Goal: Navigation & Orientation: Find specific page/section

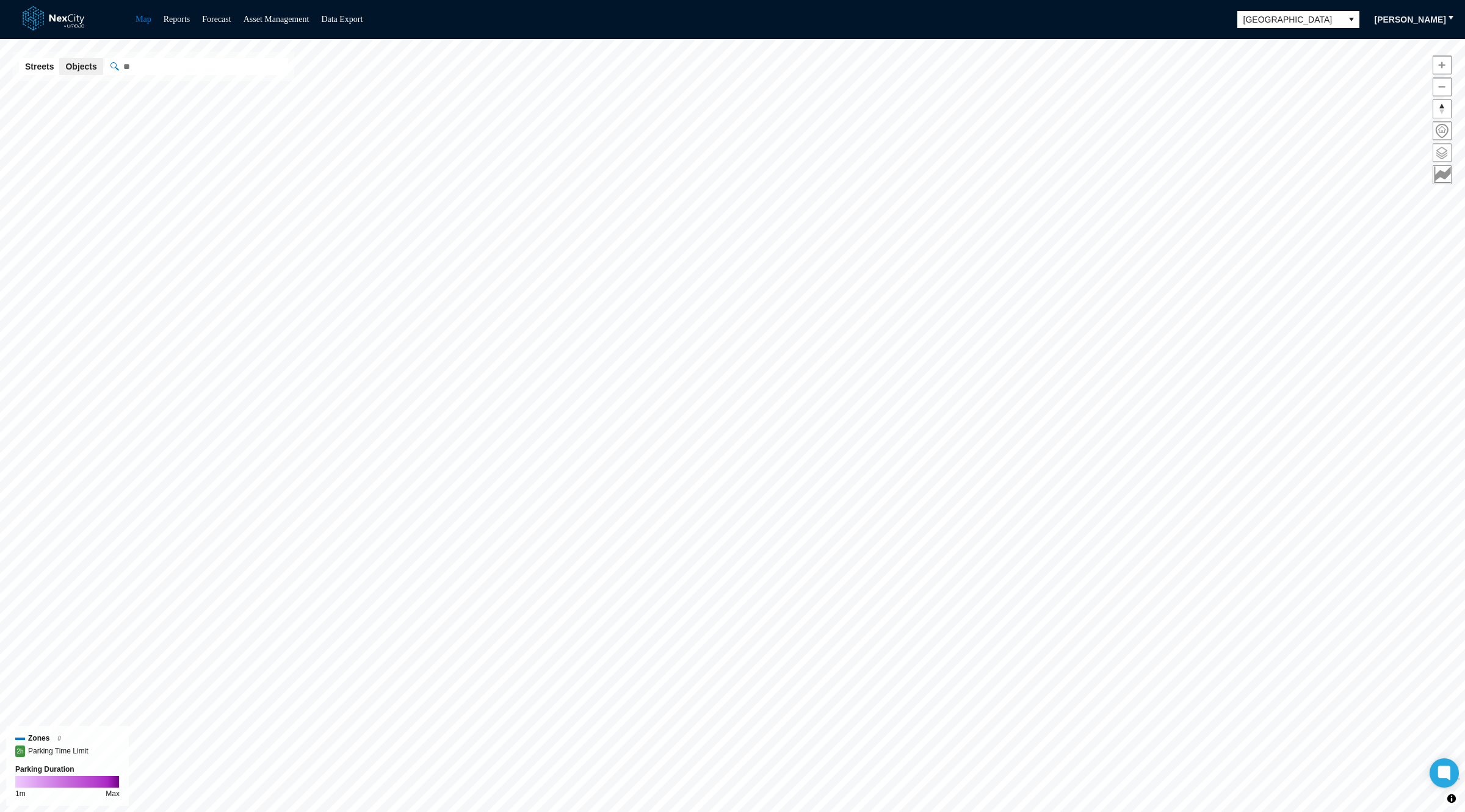
click at [1439, 149] on span at bounding box center [1442, 153] width 18 height 18
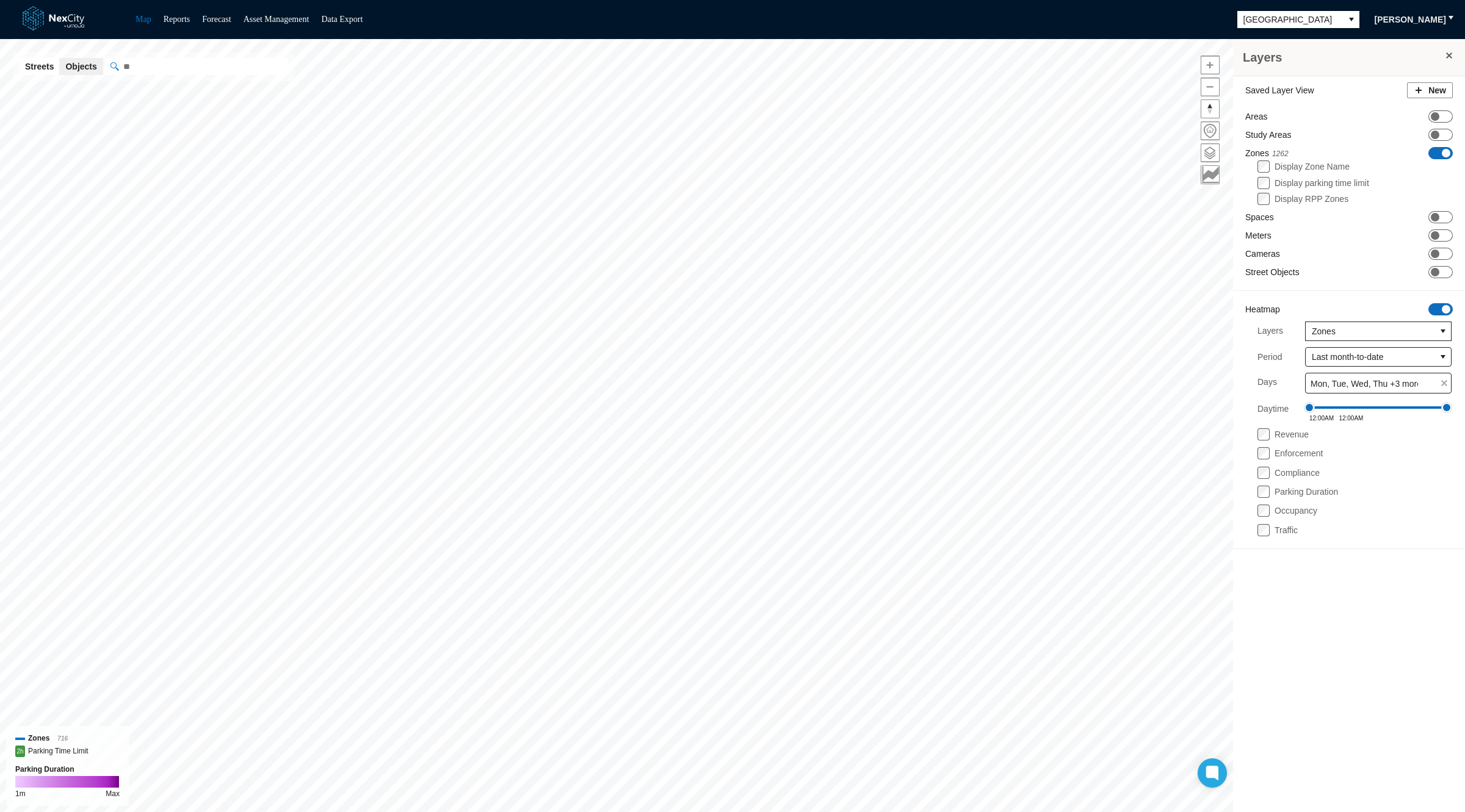
click at [1440, 304] on span "ON OFF" at bounding box center [1440, 309] width 24 height 12
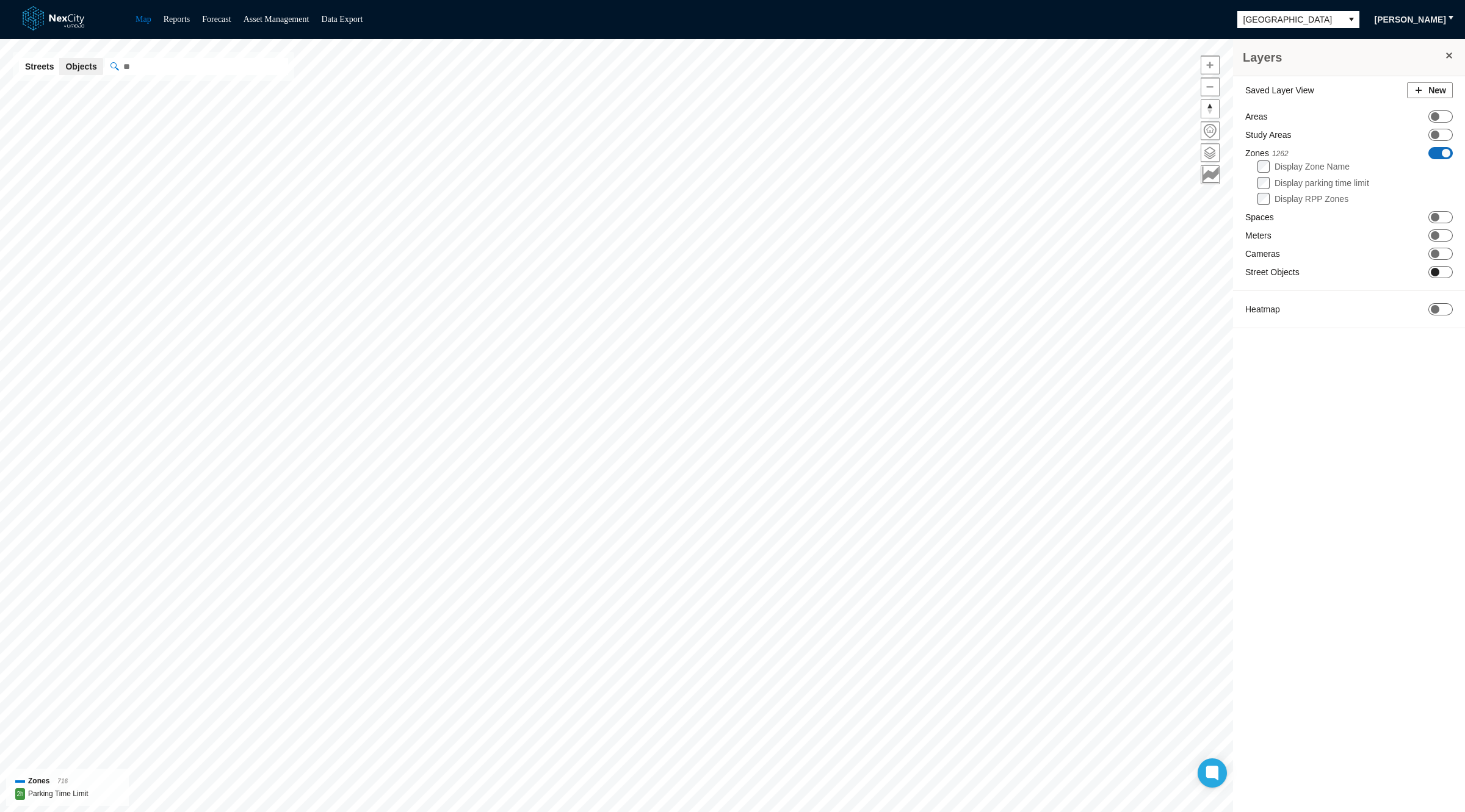
click at [1442, 272] on span "ON OFF" at bounding box center [1440, 271] width 24 height 12
click at [1250, 22] on span "Minneapolis" at bounding box center [1289, 19] width 92 height 12
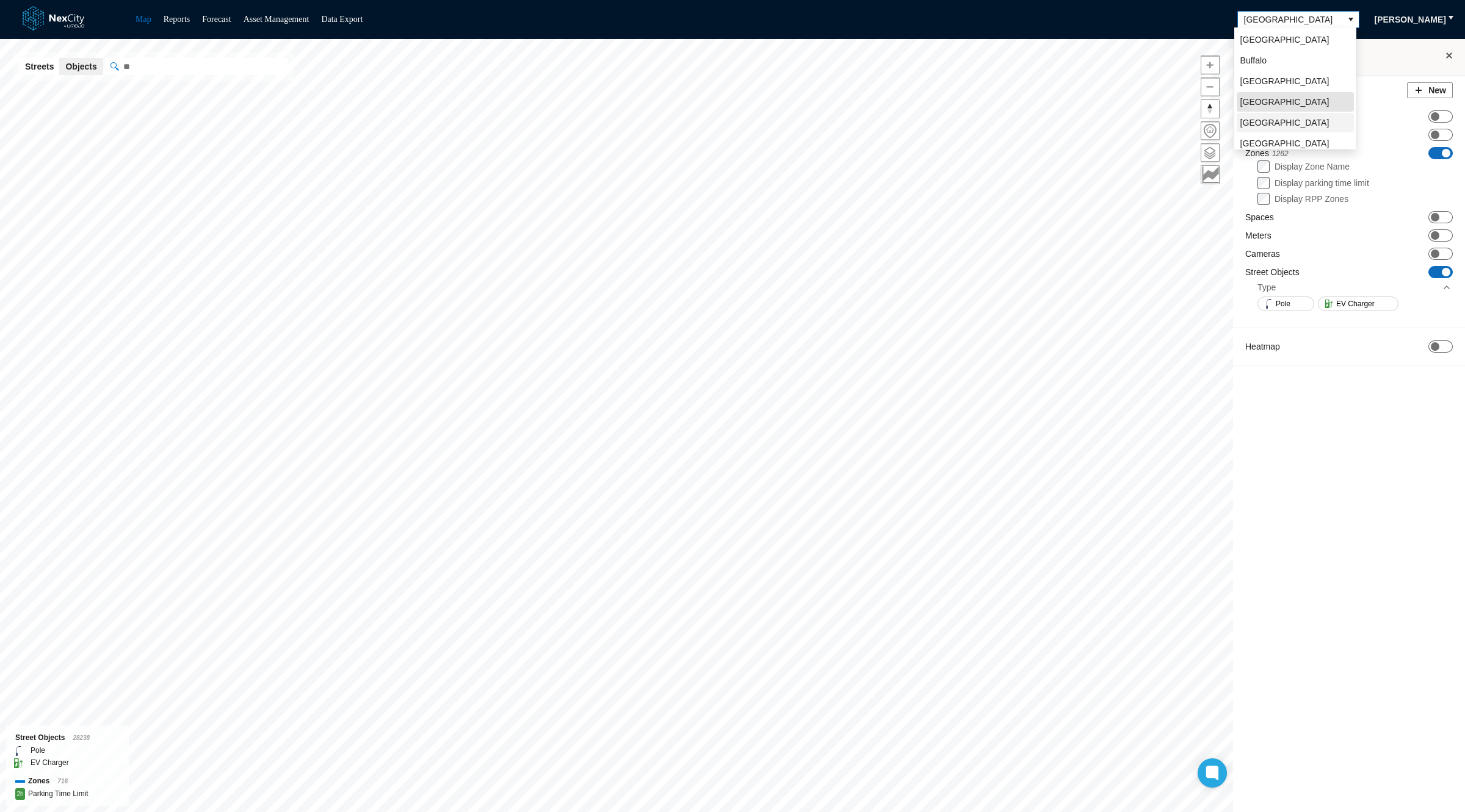
scroll to position [27, 0]
click at [1284, 113] on li "[GEOGRAPHIC_DATA][PERSON_NAME]" at bounding box center [1295, 124] width 117 height 32
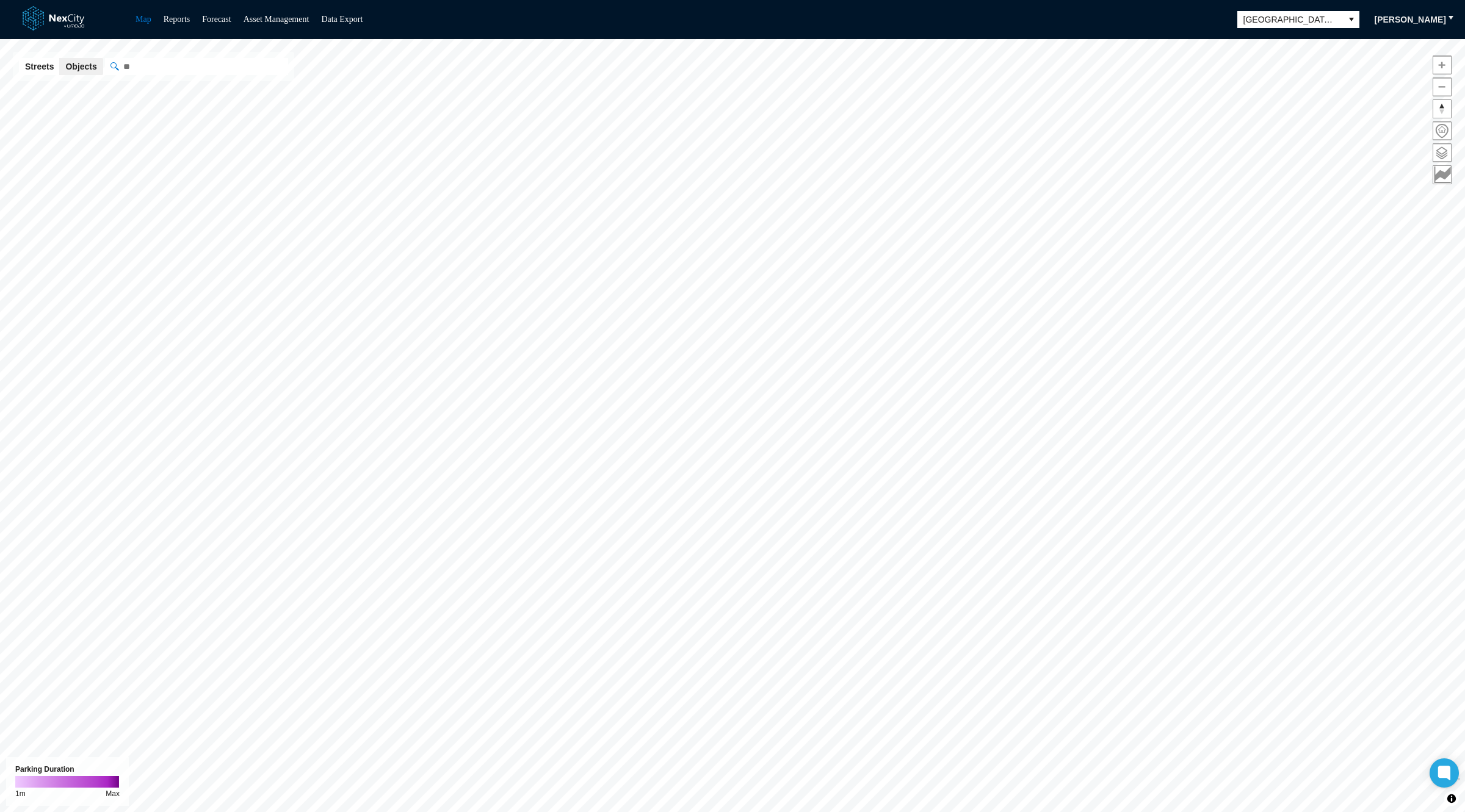
click at [1442, 149] on span at bounding box center [1442, 153] width 18 height 18
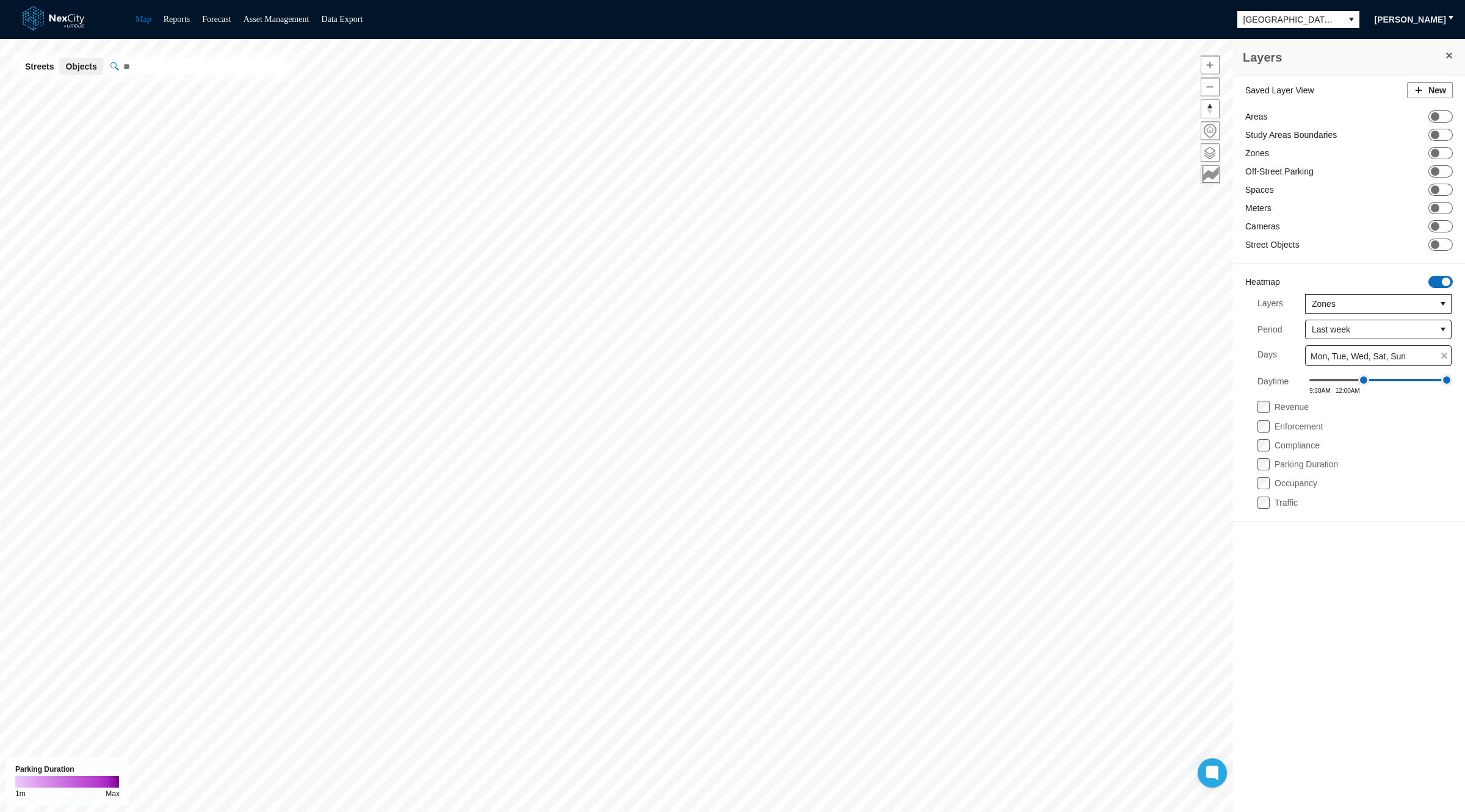
click at [1331, 463] on label "Parking Duration" at bounding box center [1305, 464] width 63 height 10
click at [1437, 281] on span "ON OFF" at bounding box center [1440, 281] width 24 height 12
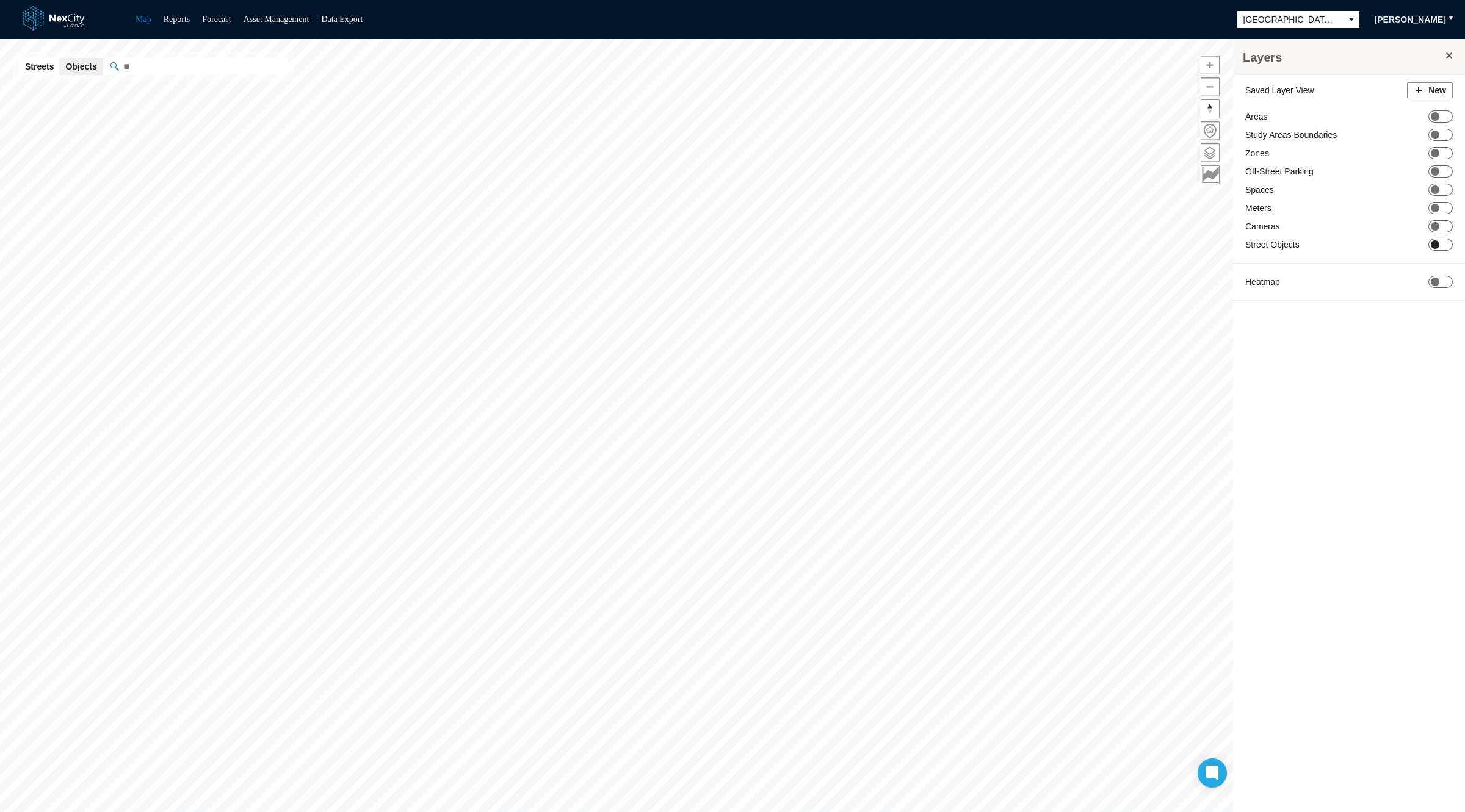
click at [1443, 245] on span "ON OFF" at bounding box center [1440, 244] width 24 height 12
click at [1437, 244] on span "ON OFF" at bounding box center [1440, 244] width 24 height 12
click at [1277, 22] on span "[GEOGRAPHIC_DATA][PERSON_NAME]" at bounding box center [1289, 19] width 92 height 12
click at [1287, 17] on span "[GEOGRAPHIC_DATA][PERSON_NAME]" at bounding box center [1289, 19] width 92 height 12
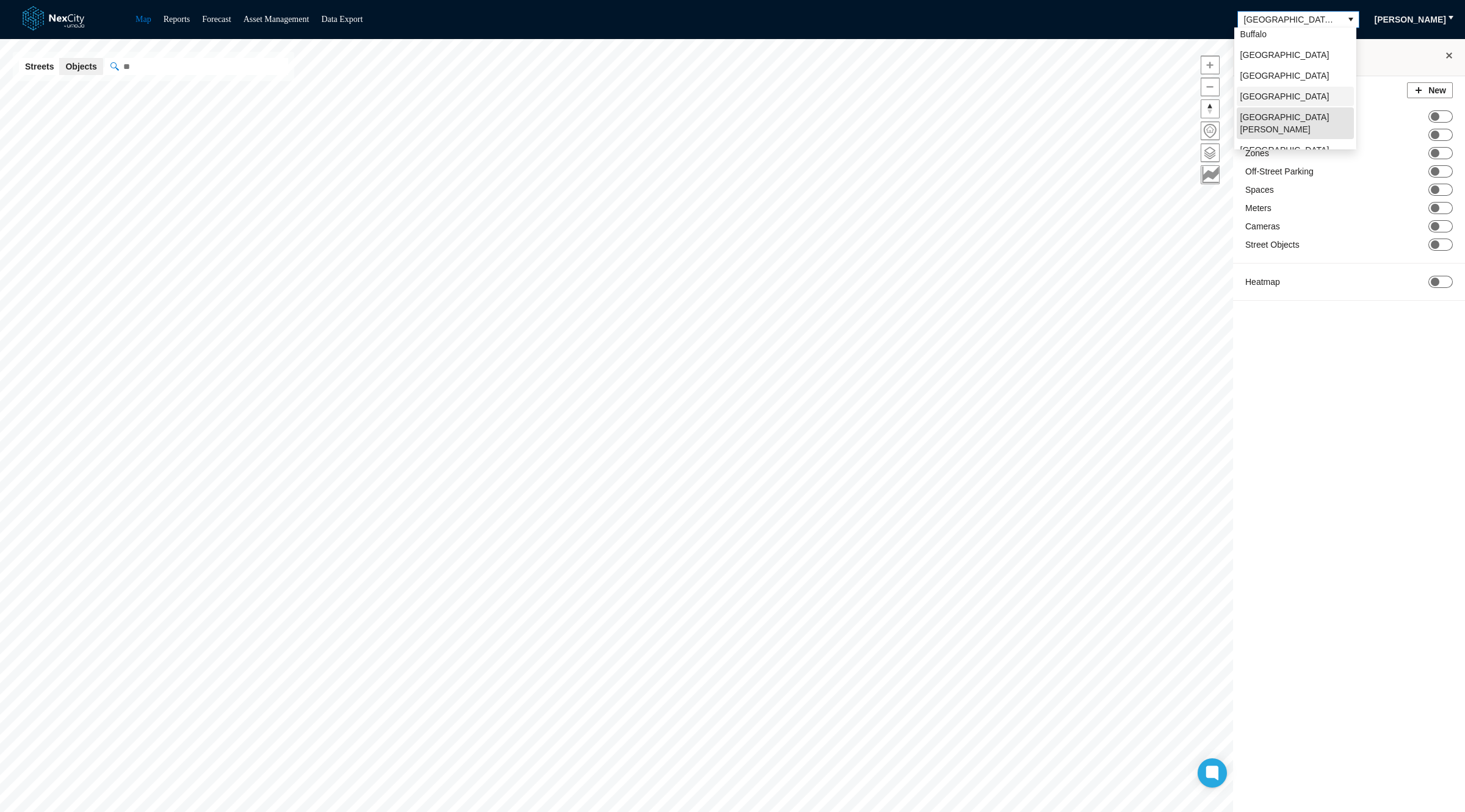
scroll to position [0, 0]
click at [1292, 87] on li "Louisville" at bounding box center [1295, 81] width 117 height 19
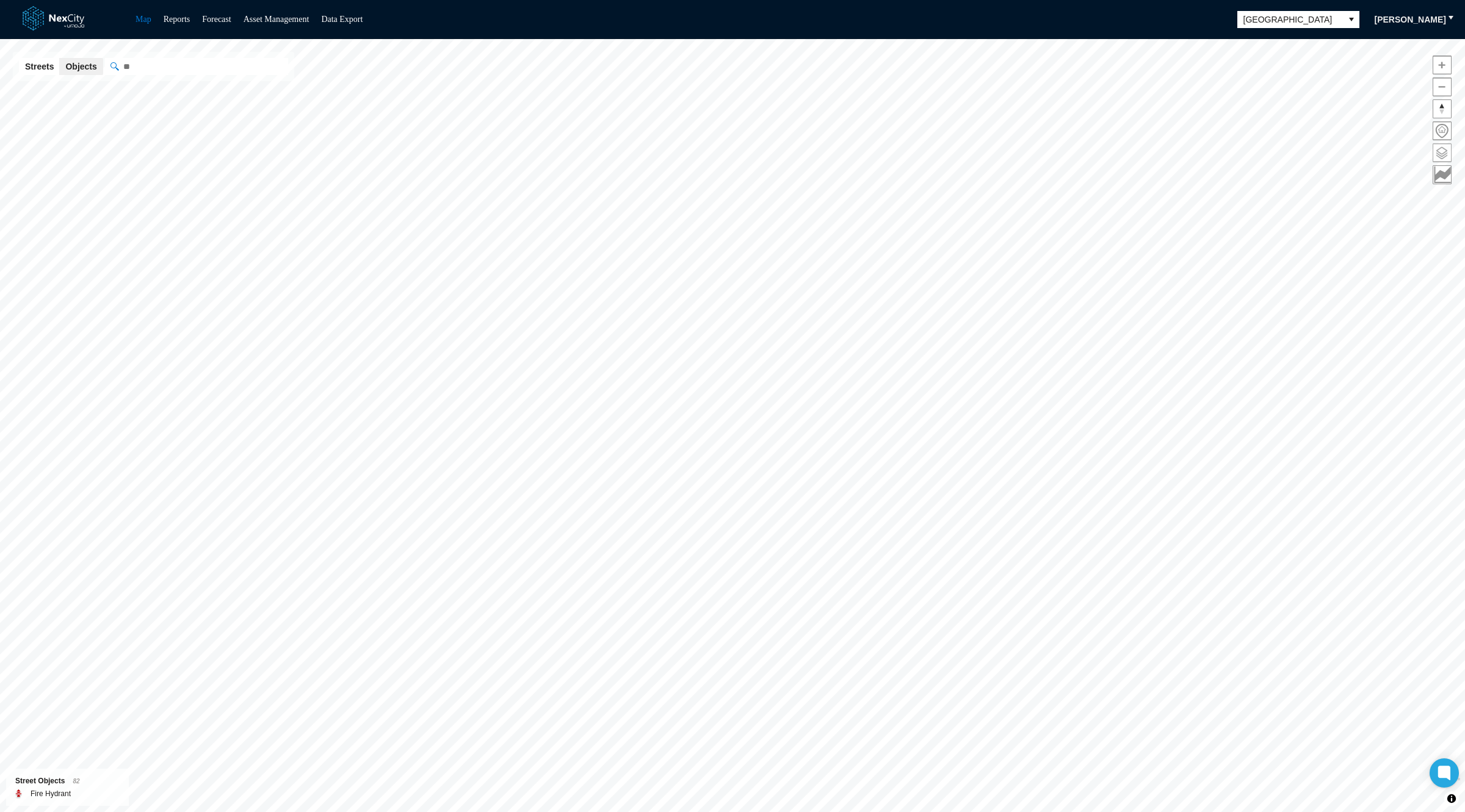
click at [1441, 144] on span at bounding box center [1442, 153] width 18 height 18
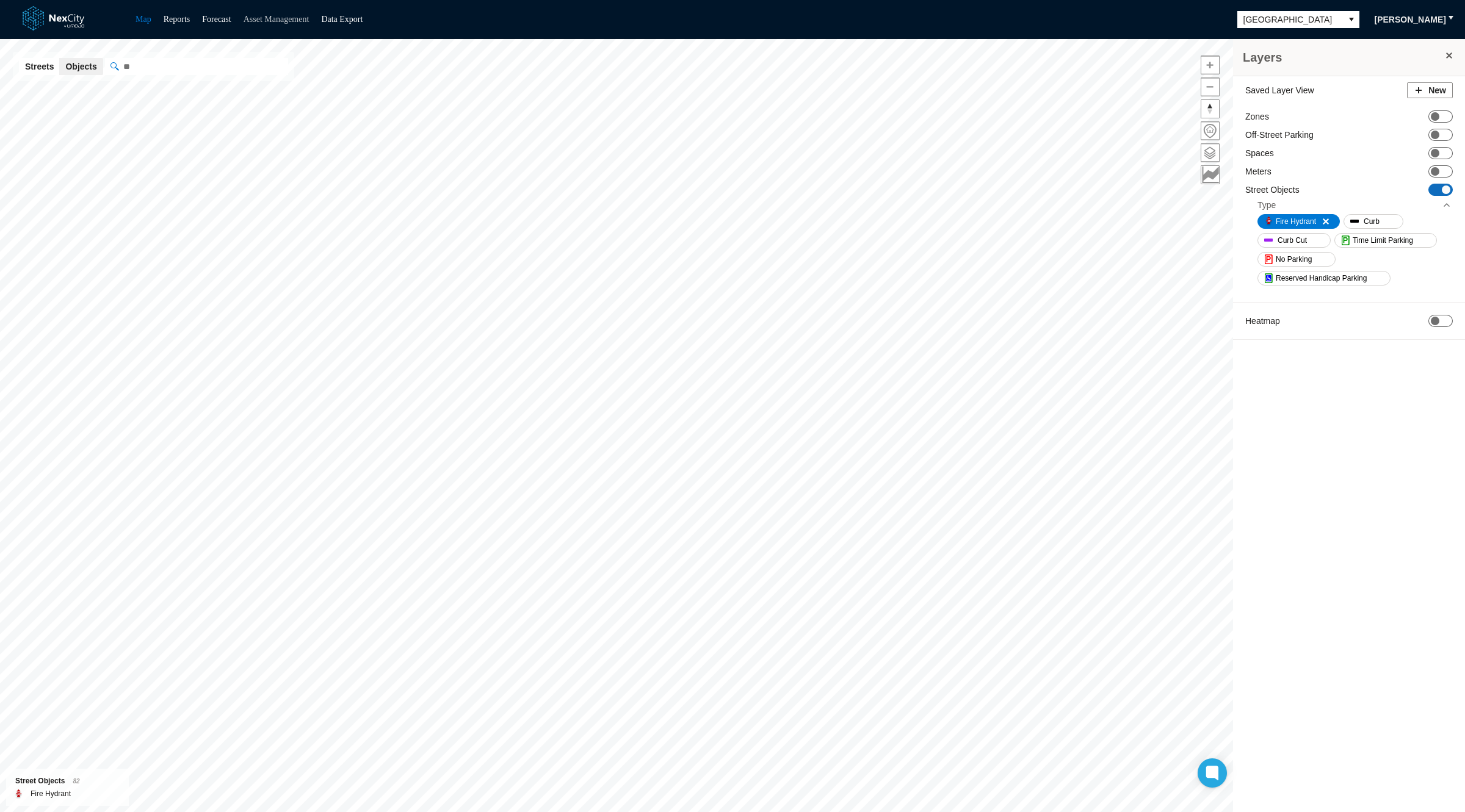
click at [301, 18] on link "Asset Management" at bounding box center [276, 18] width 66 height 9
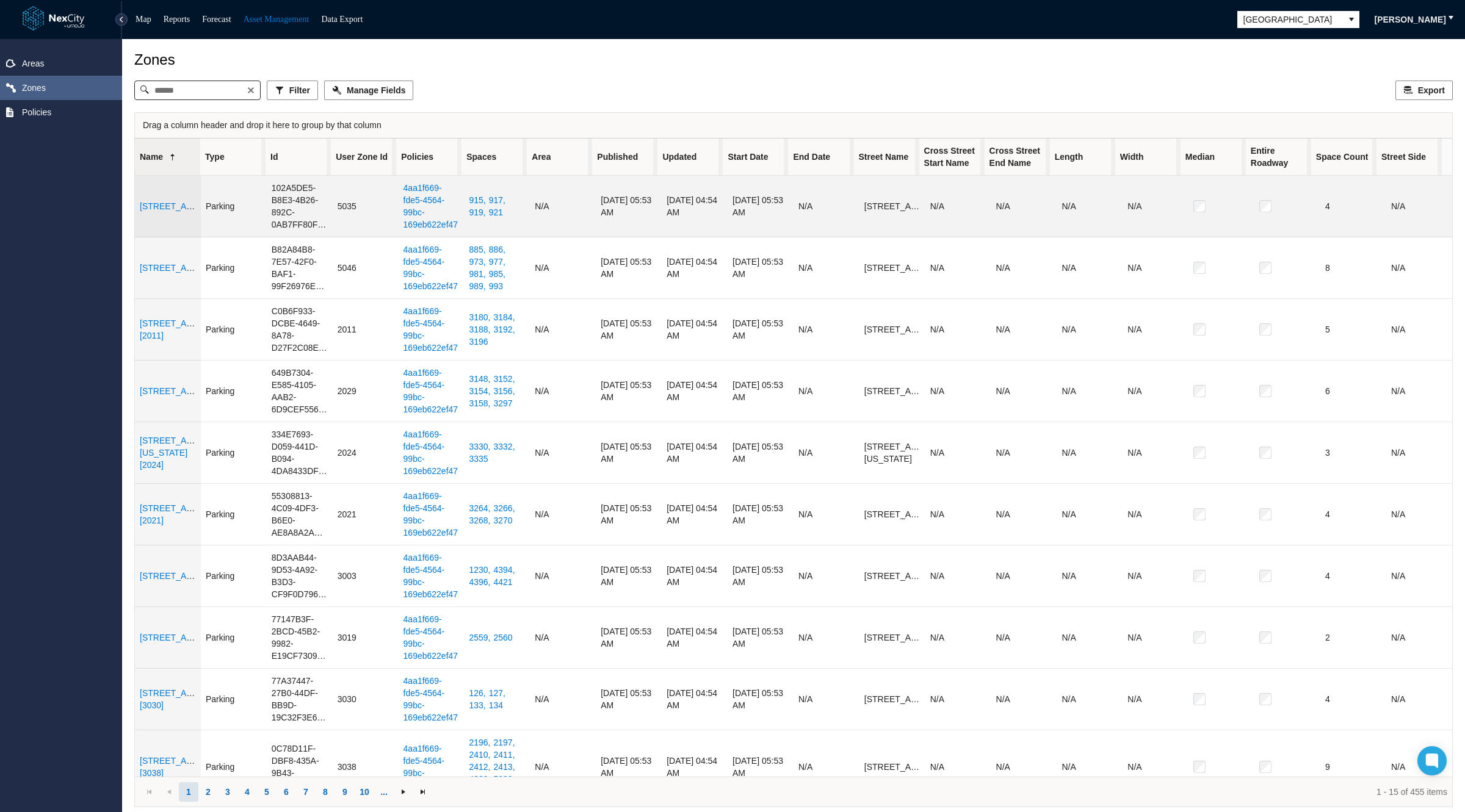
click at [159, 206] on link "100 E Chestnut St [5035]" at bounding box center [183, 206] width 87 height 10
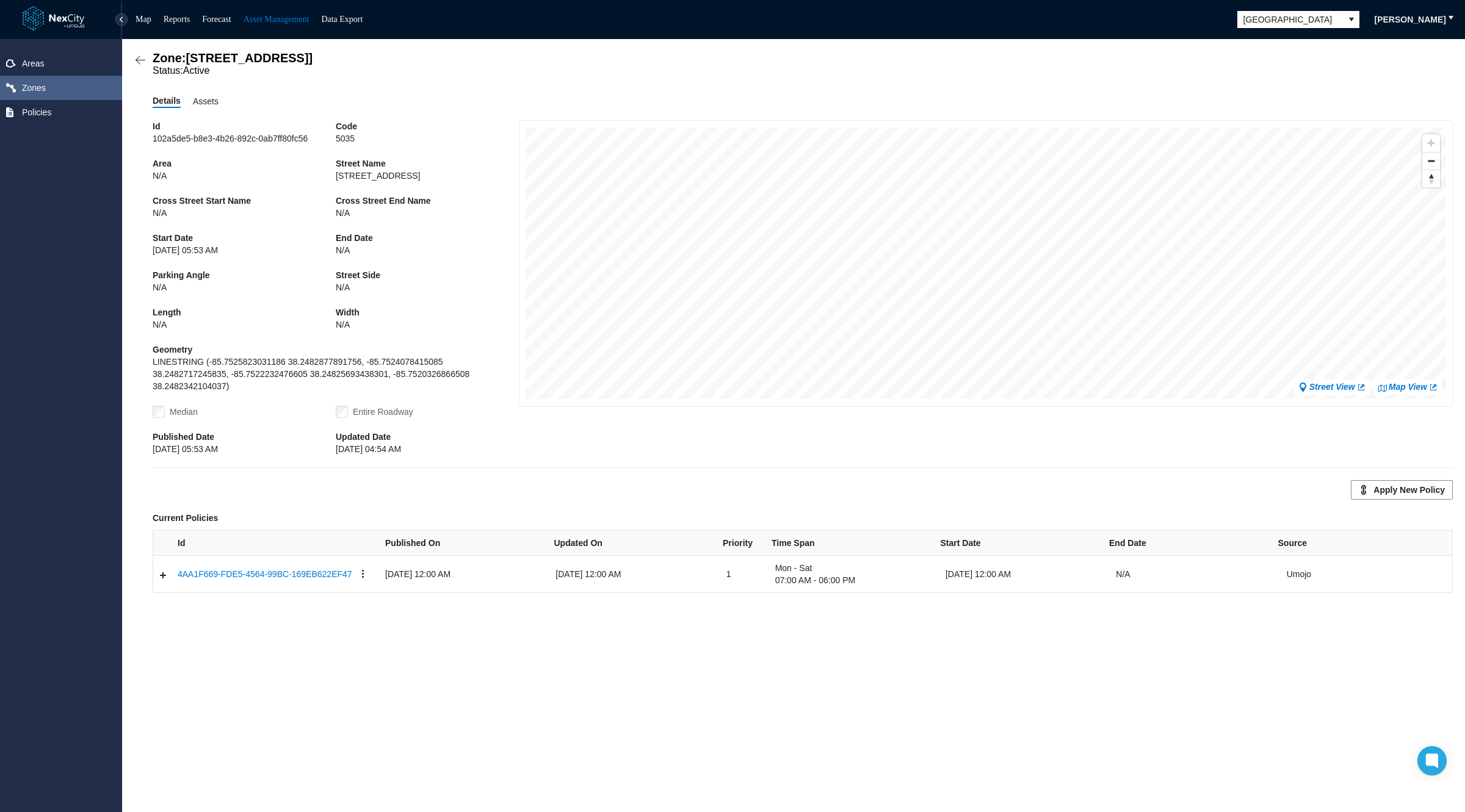
click at [209, 105] on span "Assets" at bounding box center [206, 101] width 26 height 14
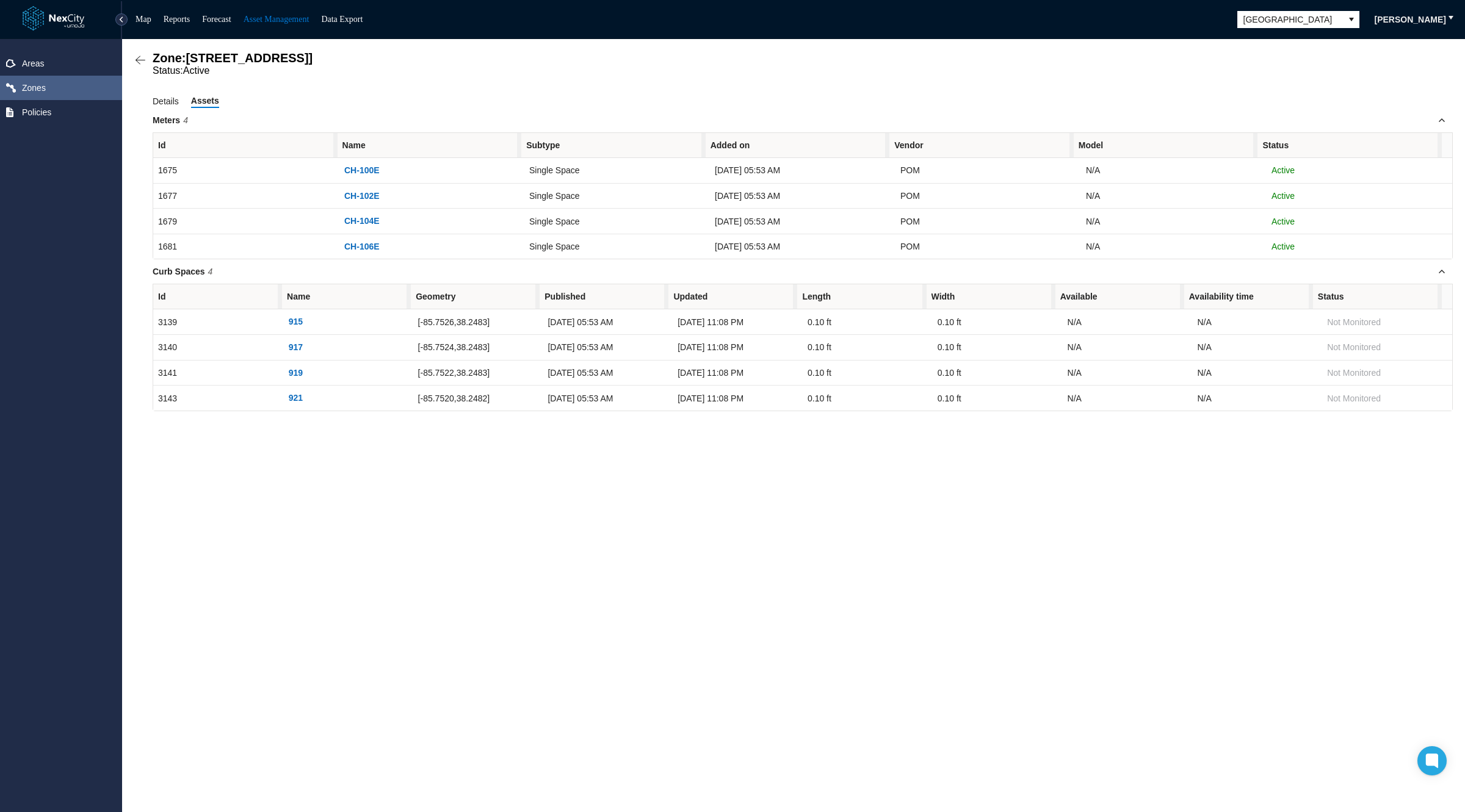
click at [209, 105] on span "Assets" at bounding box center [205, 100] width 28 height 12
click at [146, 19] on link "Map" at bounding box center [144, 18] width 16 height 9
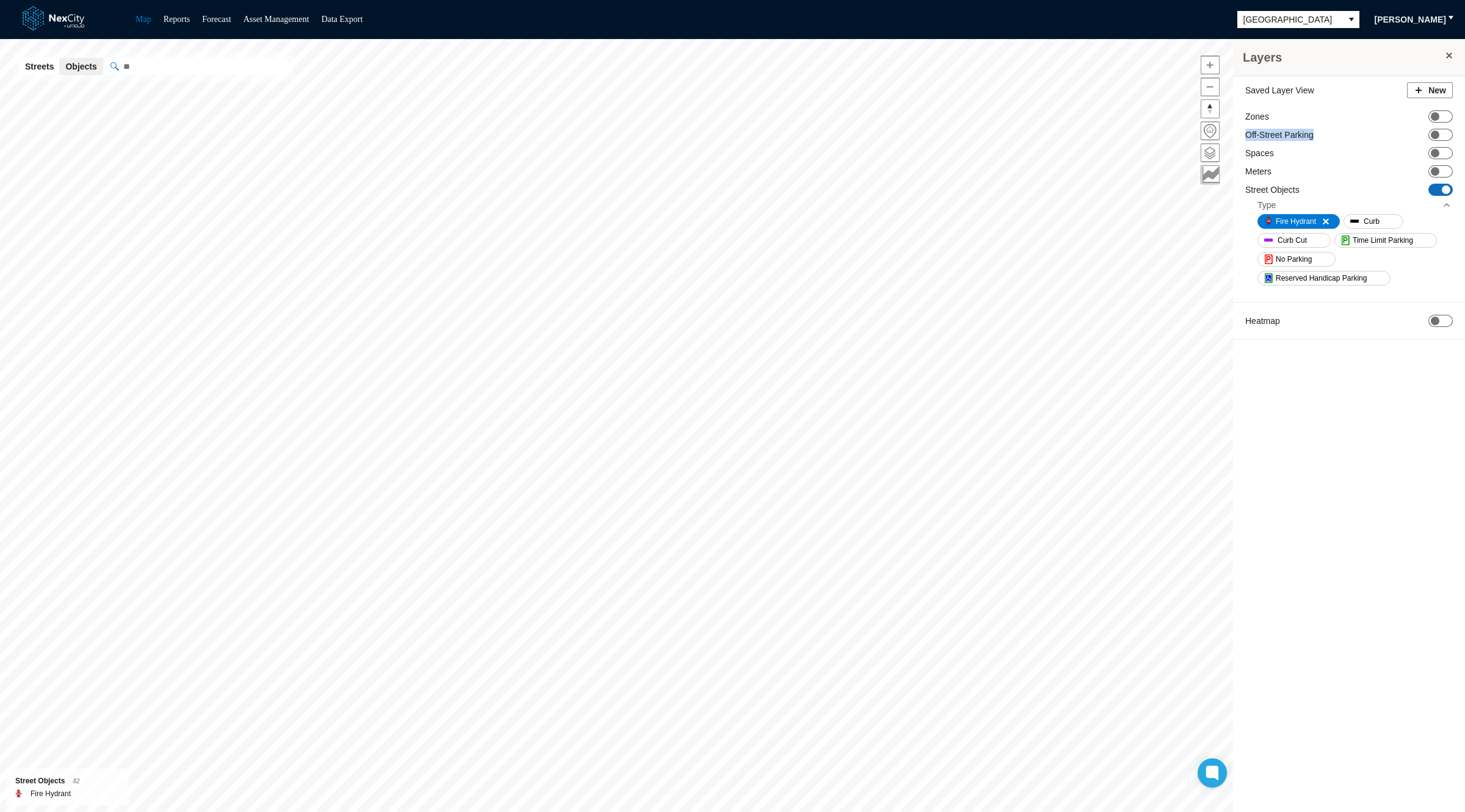
drag, startPoint x: 1247, startPoint y: 132, endPoint x: 1311, endPoint y: 131, distance: 64.0
click at [1311, 131] on label "Off-Street Parking" at bounding box center [1279, 134] width 68 height 12
copy label "Off-Street Parking"
click at [1279, 18] on span "Louisville" at bounding box center [1289, 19] width 92 height 12
click at [1271, 138] on span "[GEOGRAPHIC_DATA][PERSON_NAME]" at bounding box center [1295, 149] width 110 height 24
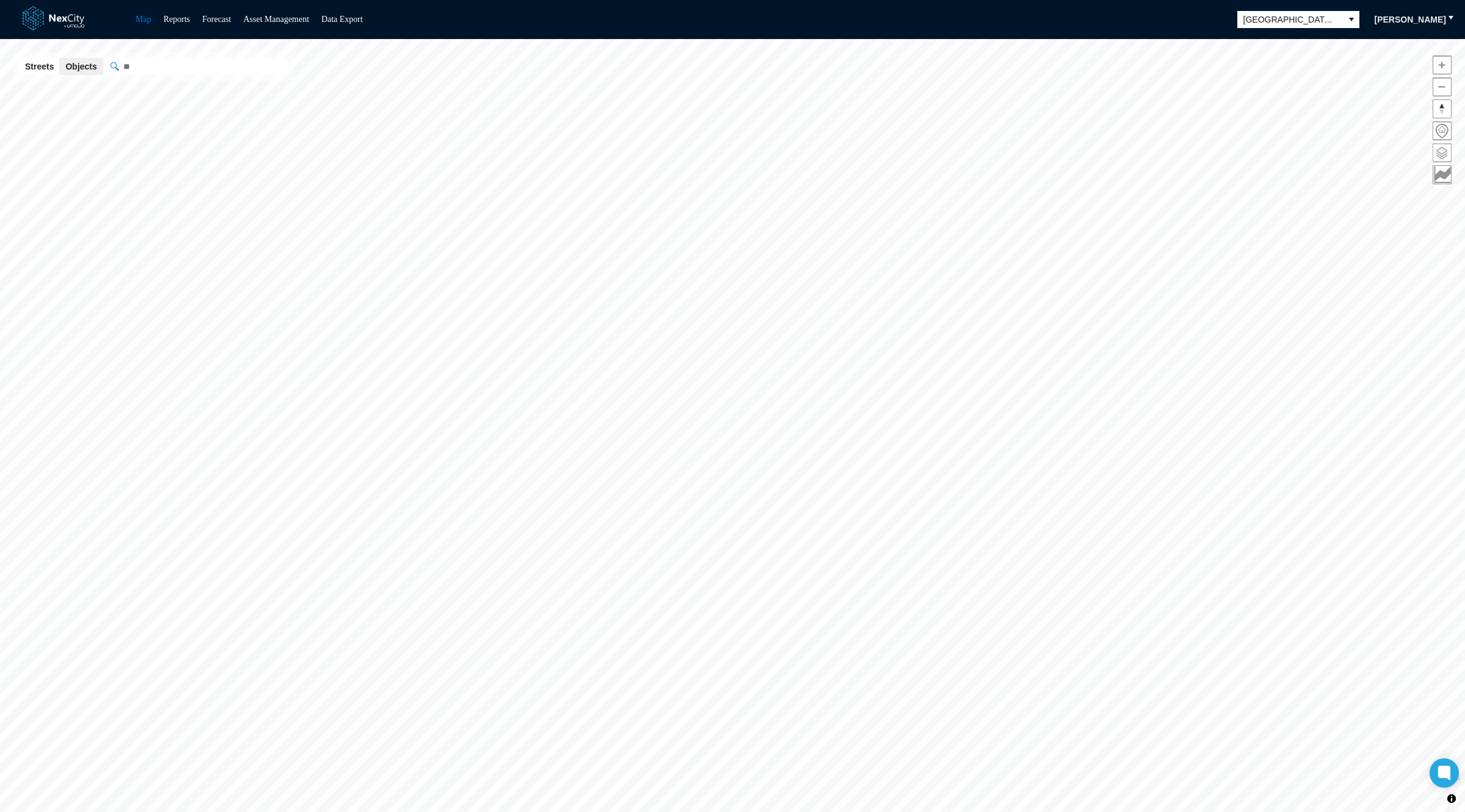
click at [1441, 144] on span at bounding box center [1442, 153] width 18 height 18
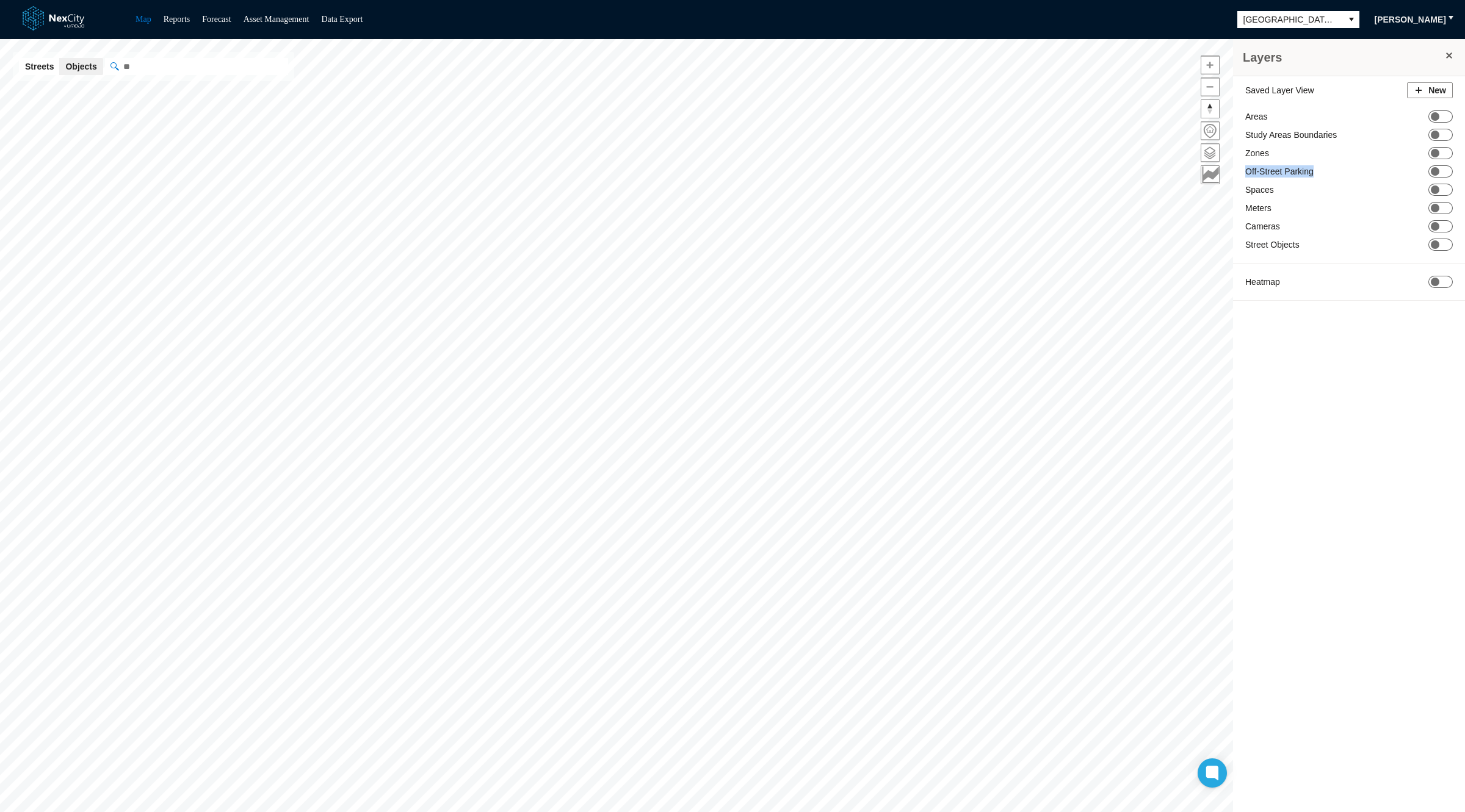
drag, startPoint x: 1322, startPoint y: 172, endPoint x: 1239, endPoint y: 166, distance: 83.2
click at [1239, 166] on div "Saved Layer View New Areas ON OFF Study Areas Boundaries ON OFF Zones ON OFF Of…" at bounding box center [1349, 194] width 232 height 237
copy label "Off-Street Parking"
click at [1443, 240] on span "ON OFF" at bounding box center [1440, 244] width 24 height 12
click at [1439, 246] on span "ON OFF" at bounding box center [1440, 244] width 24 height 12
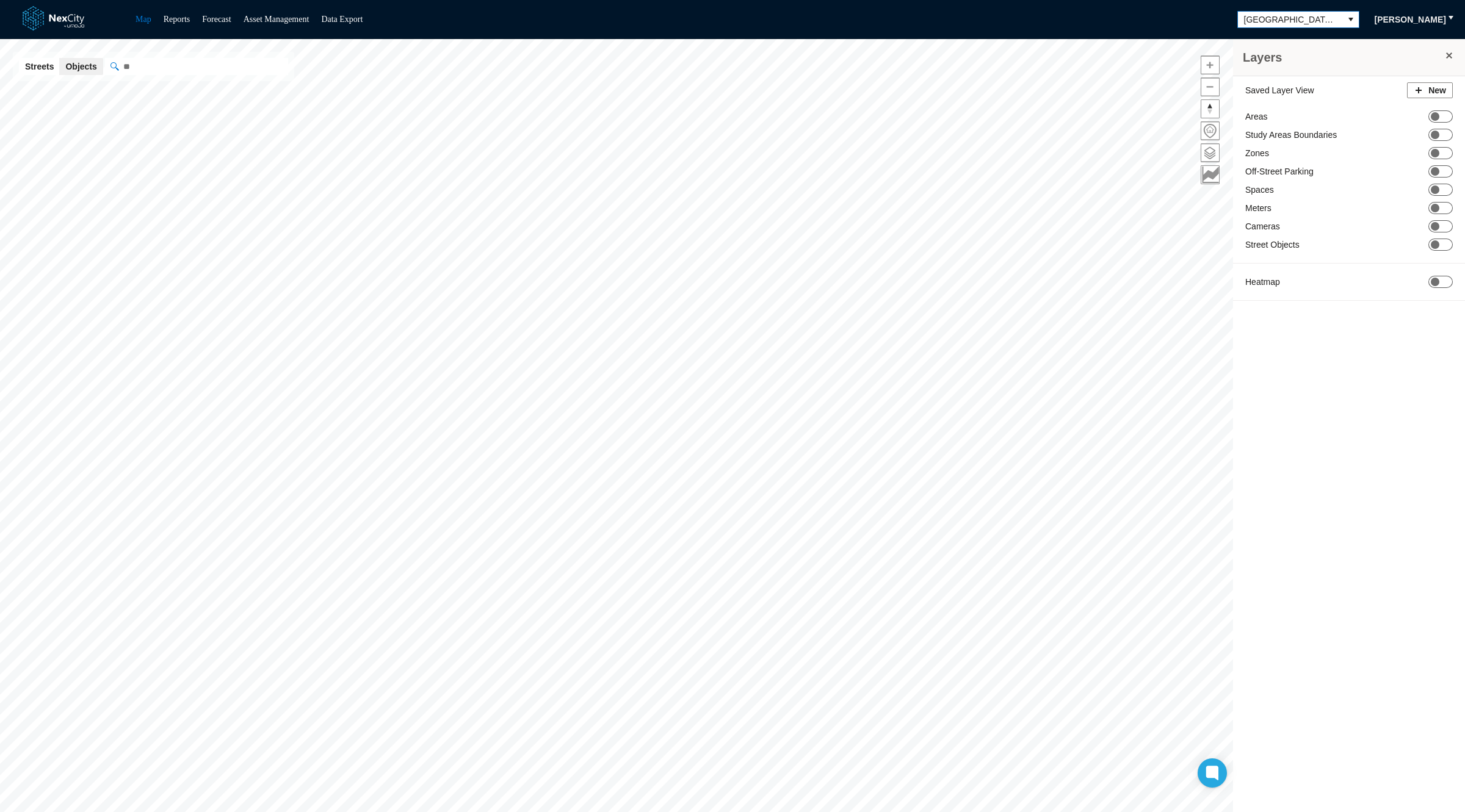
click at [1269, 14] on span "[GEOGRAPHIC_DATA][PERSON_NAME]" at bounding box center [1289, 19] width 92 height 12
click at [1287, 100] on li "Minneapolis" at bounding box center [1295, 98] width 117 height 19
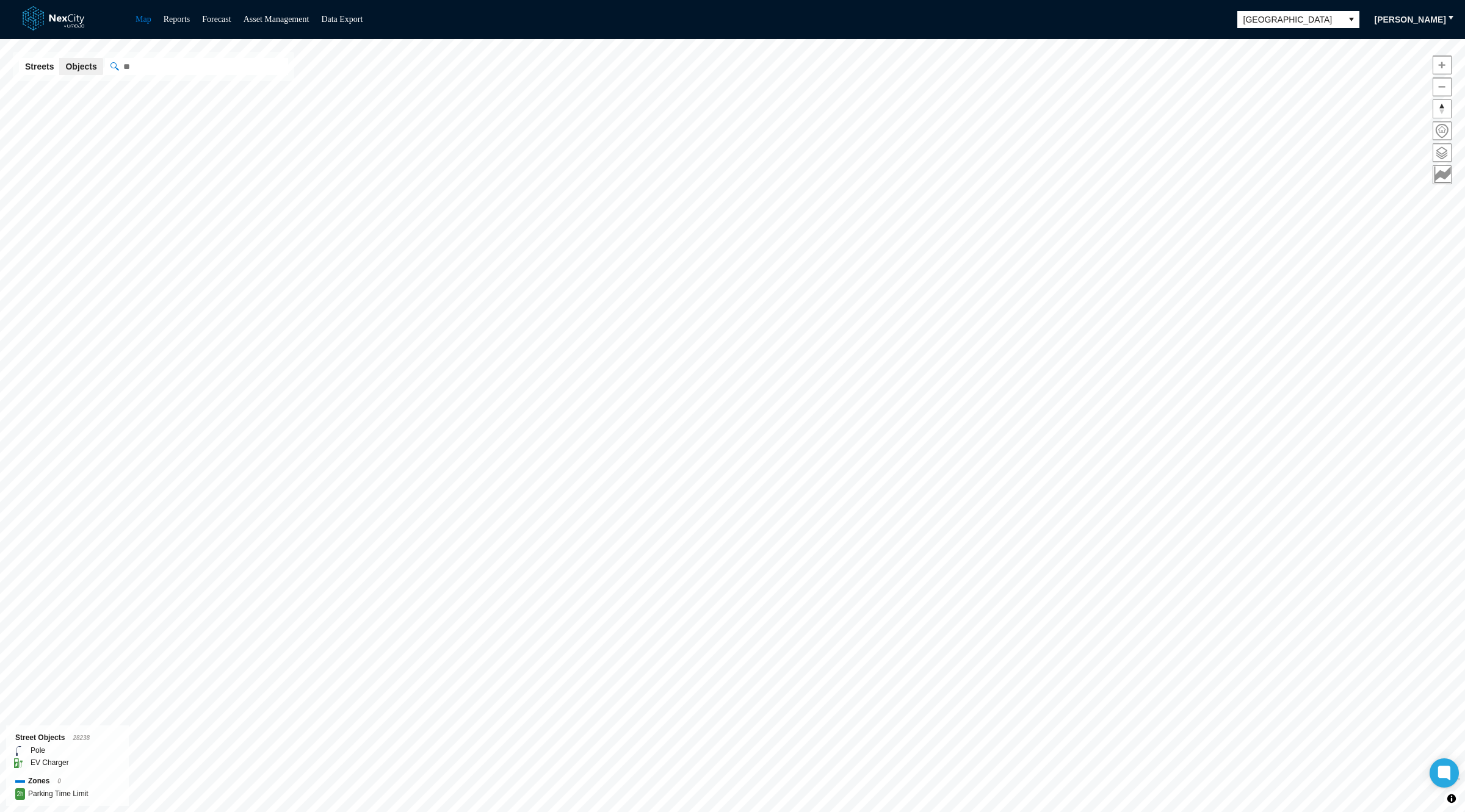
click at [1442, 151] on span at bounding box center [1442, 153] width 18 height 18
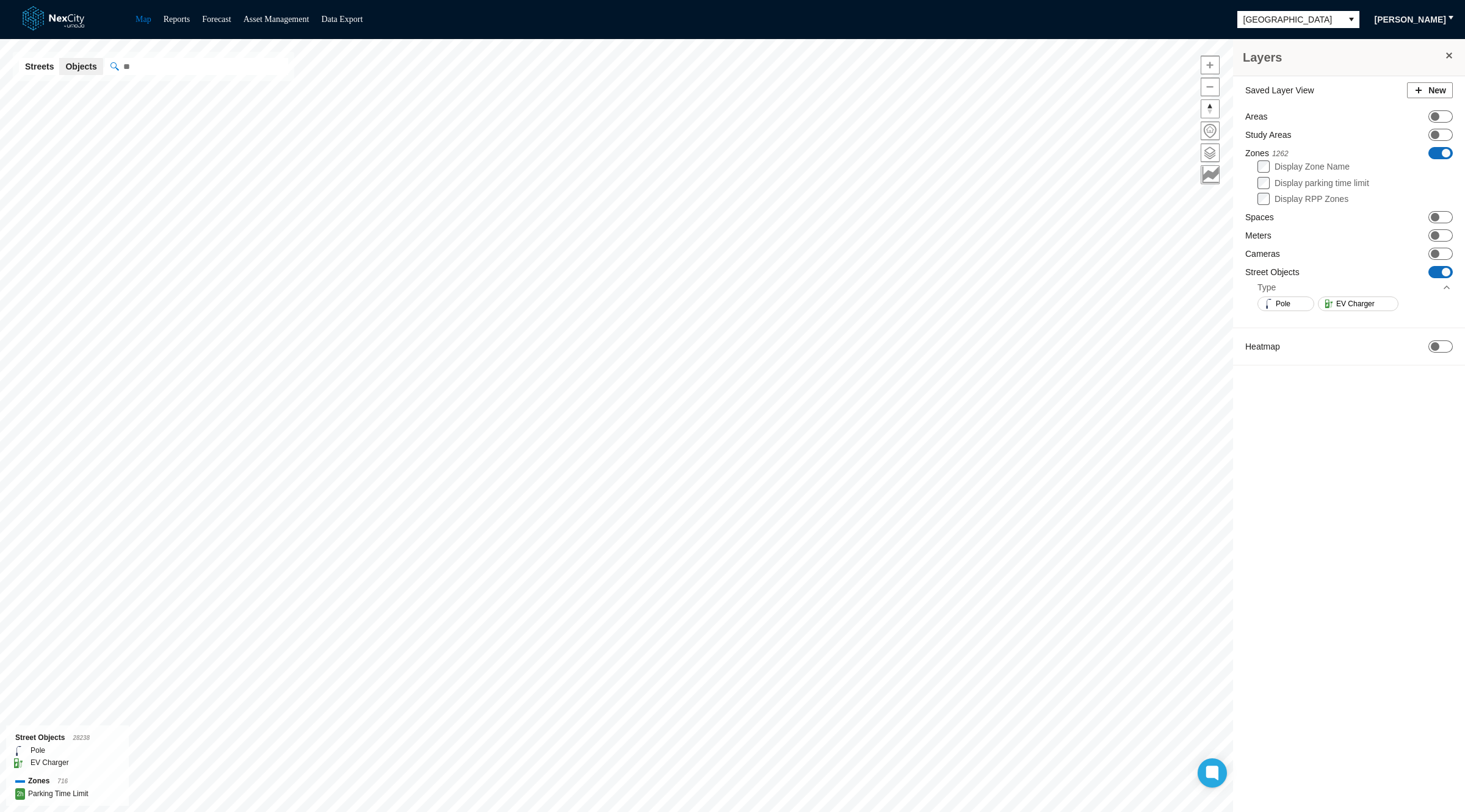
click at [1442, 275] on span "ON OFF" at bounding box center [1440, 271] width 24 height 12
click at [1439, 135] on span "ON OFF" at bounding box center [1440, 134] width 24 height 12
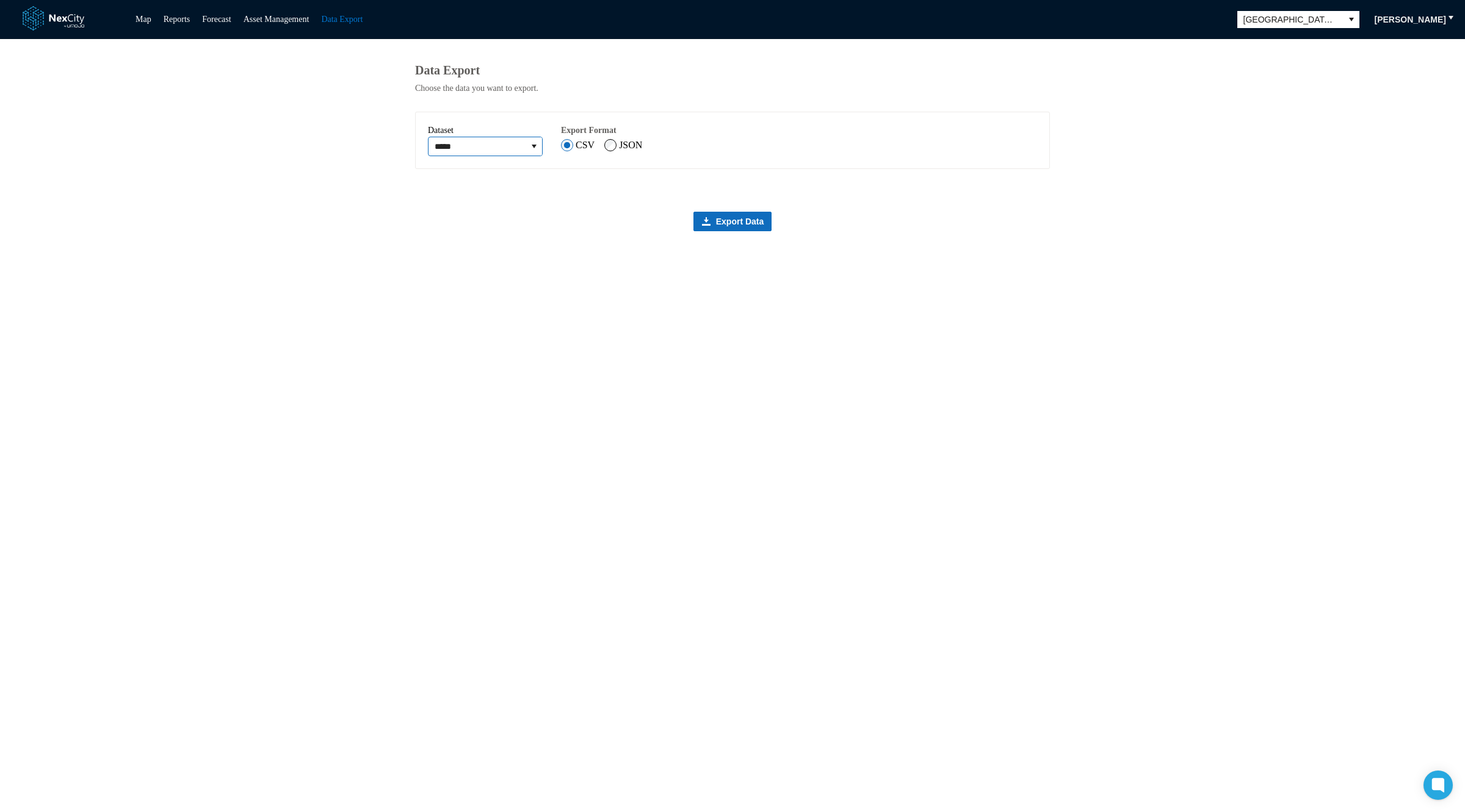
click at [501, 142] on input "*****" at bounding box center [477, 146] width 98 height 18
click at [539, 150] on icon "expand combobox" at bounding box center [534, 146] width 10 height 10
